Goal: Task Accomplishment & Management: Manage account settings

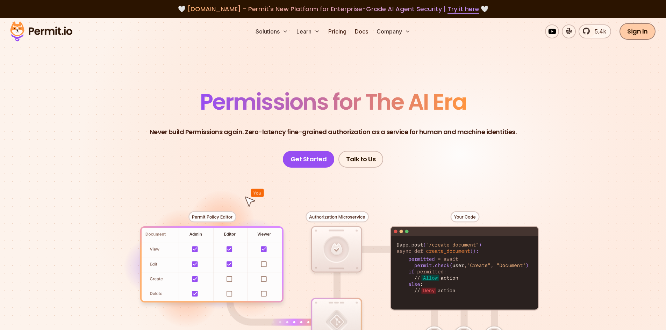
click at [639, 33] on link "Sign In" at bounding box center [637, 31] width 36 height 17
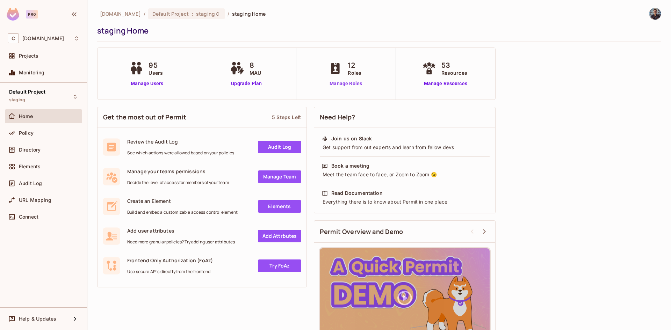
click at [348, 85] on link "Manage Roles" at bounding box center [346, 83] width 38 height 7
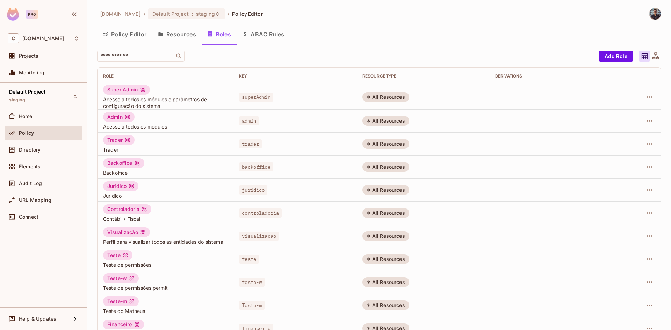
click at [128, 33] on button "Policy Editor" at bounding box center [124, 34] width 55 height 17
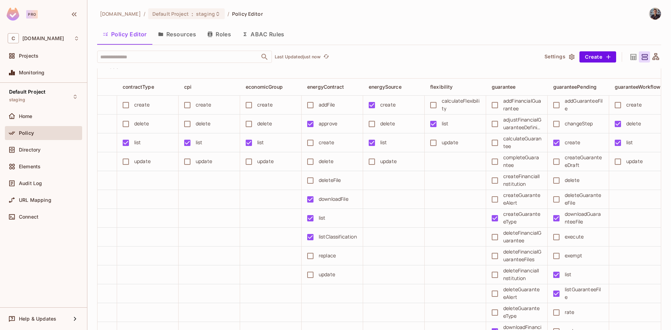
scroll to position [0, 734]
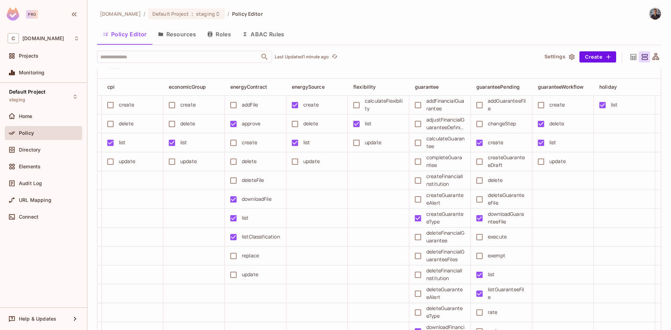
click at [170, 37] on button "Resources" at bounding box center [176, 34] width 49 height 17
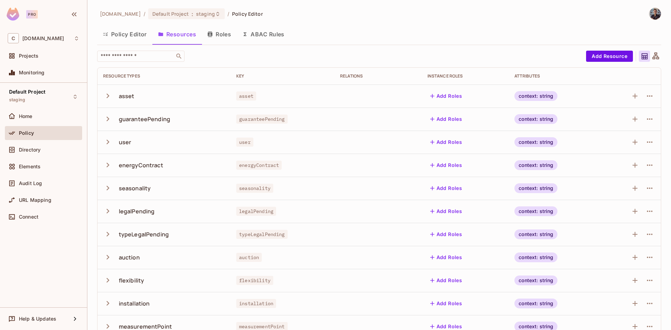
click at [220, 36] on button "Roles" at bounding box center [219, 34] width 35 height 17
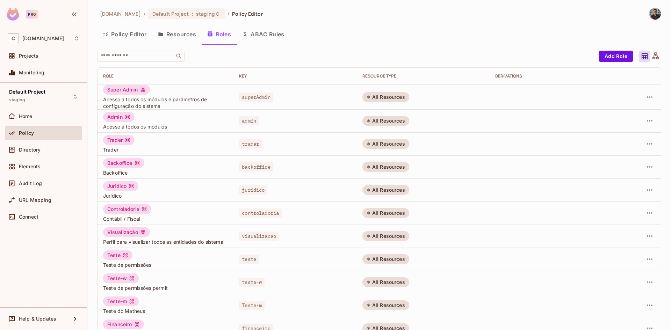
click at [163, 34] on icon "button" at bounding box center [161, 34] width 6 height 6
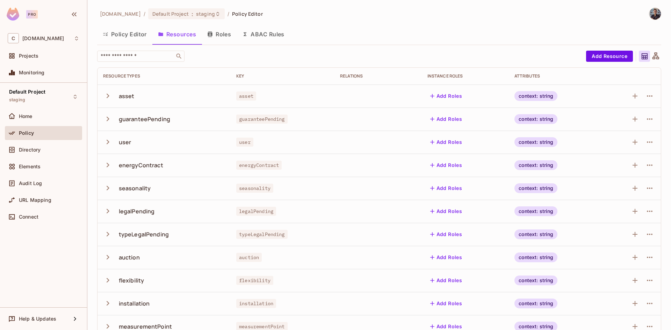
click at [99, 14] on div "casadosventos.com.br / Default Project : staging / Policy Editor" at bounding box center [180, 14] width 166 height 12
click at [105, 14] on span "casadosventos.com.br" at bounding box center [120, 13] width 41 height 7
click at [61, 117] on div "Home" at bounding box center [49, 117] width 60 height 6
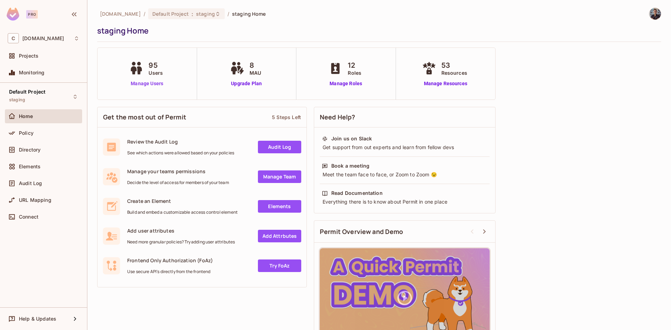
click at [159, 85] on link "Manage Users" at bounding box center [147, 83] width 39 height 7
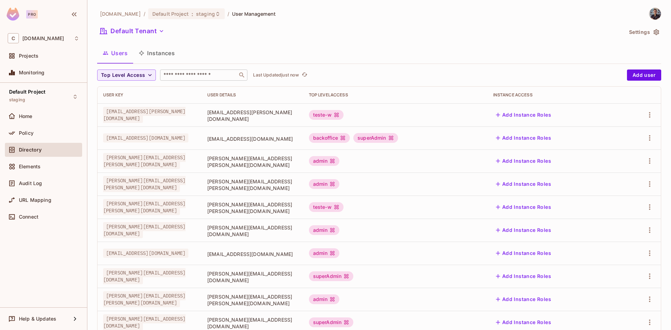
click at [188, 75] on input "text" at bounding box center [198, 75] width 73 height 7
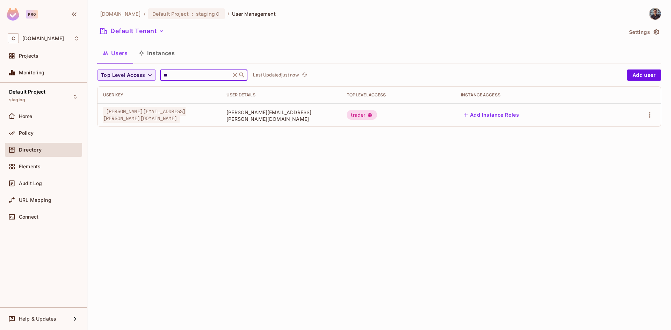
type input "*"
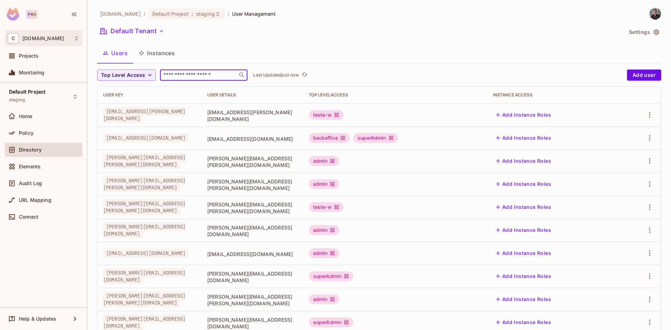
click at [63, 42] on div "C casadosventos.com.br" at bounding box center [44, 38] width 72 height 10
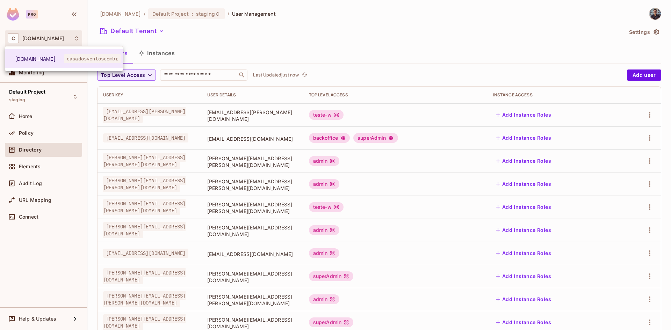
click at [343, 36] on div at bounding box center [335, 165] width 671 height 330
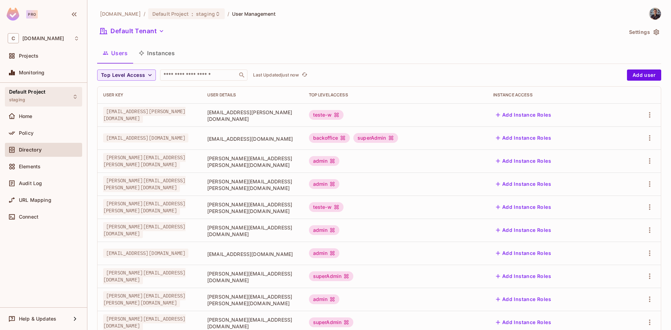
click at [35, 102] on div "Default Project staging" at bounding box center [27, 96] width 36 height 15
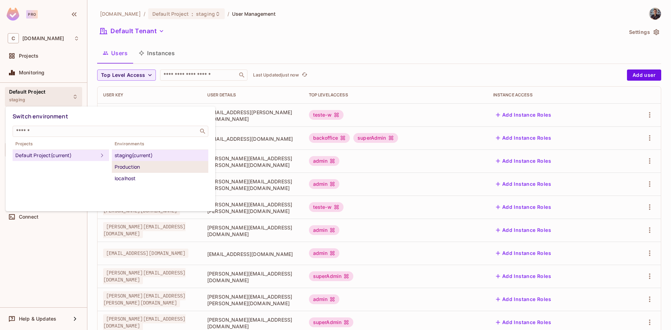
drag, startPoint x: 128, startPoint y: 168, endPoint x: 119, endPoint y: 167, distance: 8.8
click at [119, 167] on div "Production" at bounding box center [160, 167] width 91 height 8
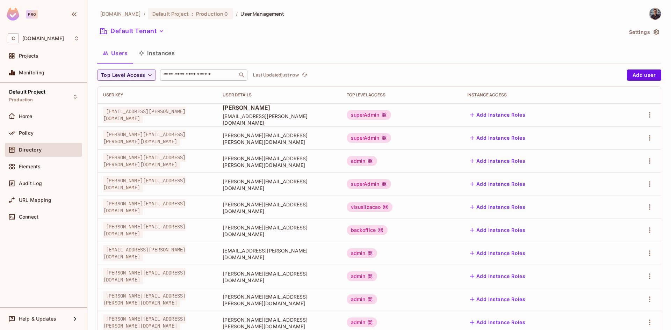
click at [215, 75] on input "text" at bounding box center [198, 75] width 73 height 7
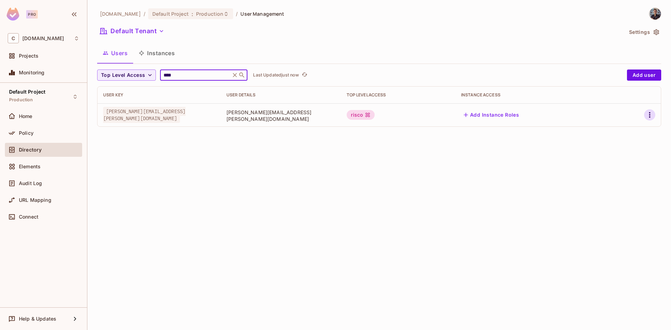
type input "****"
click at [647, 116] on icon "button" at bounding box center [649, 115] width 8 height 8
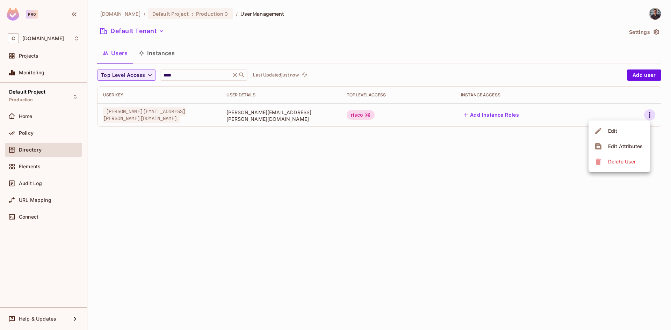
click at [644, 132] on li "Edit" at bounding box center [619, 130] width 62 height 15
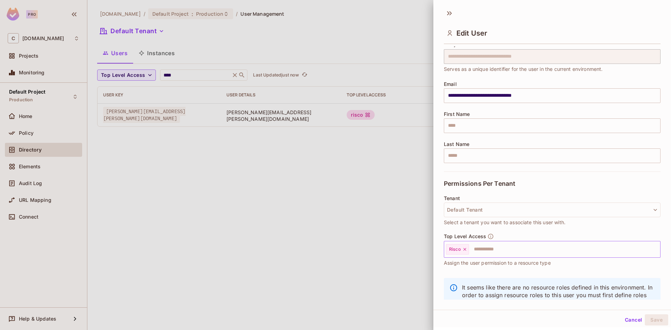
scroll to position [35, 0]
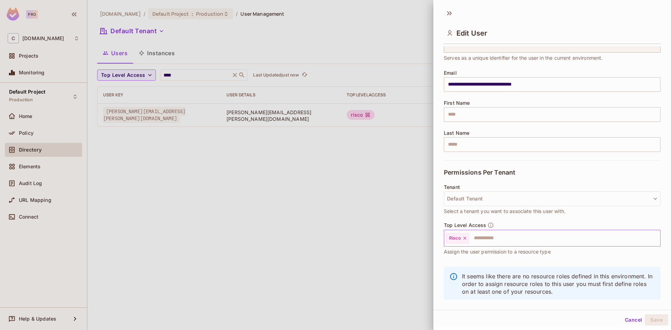
click at [489, 241] on input "text" at bounding box center [558, 238] width 177 height 14
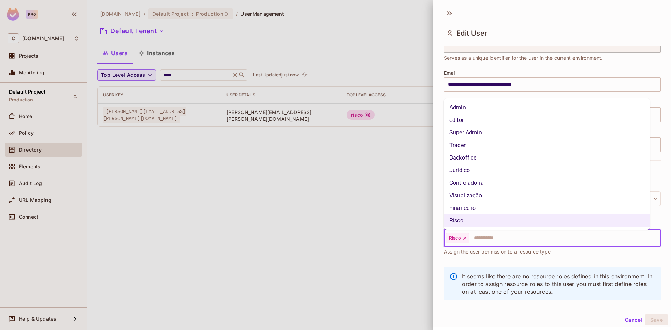
click at [480, 148] on li "Trader" at bounding box center [547, 145] width 206 height 13
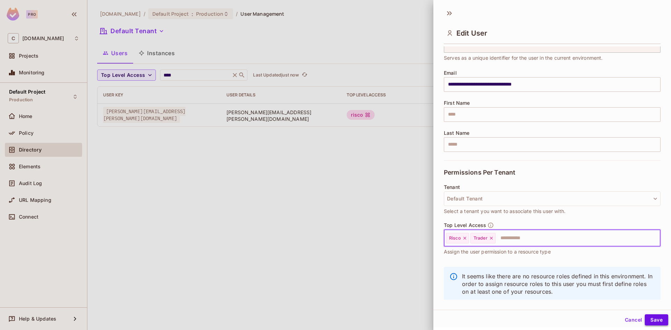
click at [659, 322] on button "Save" at bounding box center [656, 319] width 23 height 11
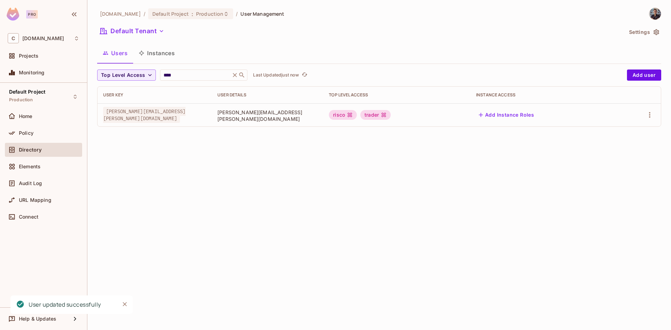
click at [580, 223] on div "casadosventos.com.br / Default Project : Production / User Management Default T…" at bounding box center [378, 165] width 583 height 330
click at [36, 94] on span "Default Project" at bounding box center [27, 92] width 36 height 6
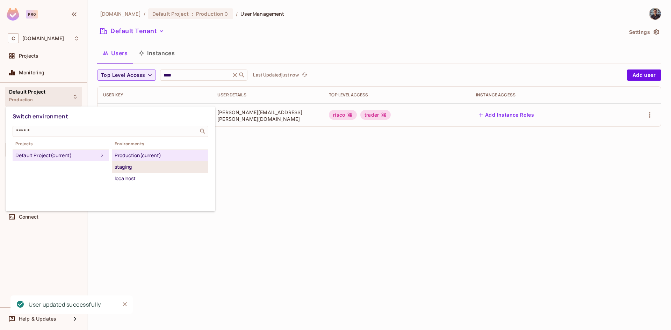
click at [139, 168] on div "staging" at bounding box center [160, 167] width 91 height 8
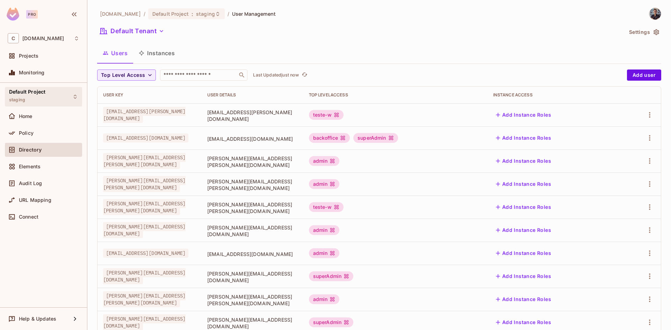
click at [48, 100] on div "Default Project staging" at bounding box center [43, 96] width 77 height 19
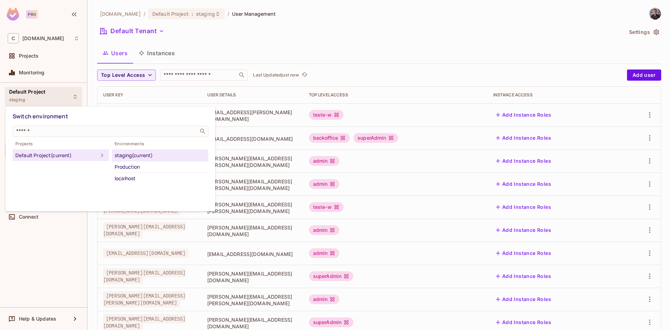
click at [485, 44] on div at bounding box center [335, 165] width 671 height 330
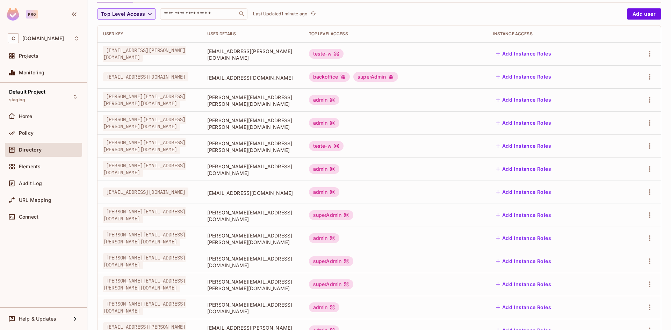
scroll to position [0, 0]
